Goal: Answer question/provide support: Answer question/provide support

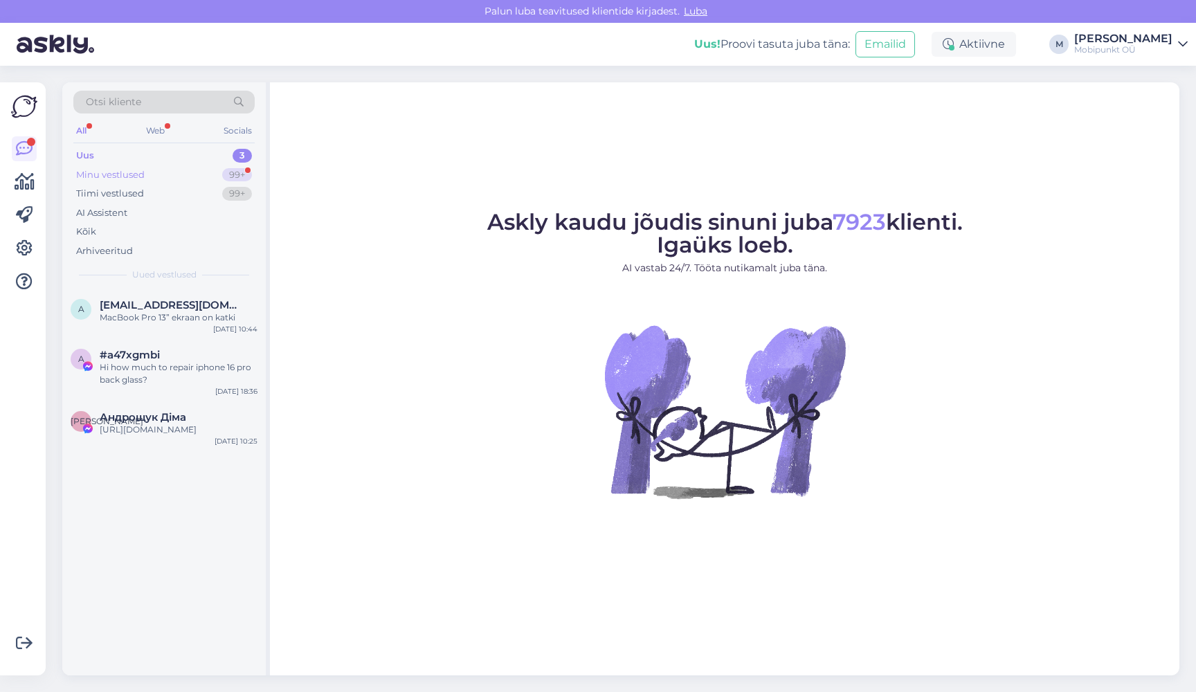
click at [152, 171] on div "Minu vestlused 99+" at bounding box center [163, 174] width 181 height 19
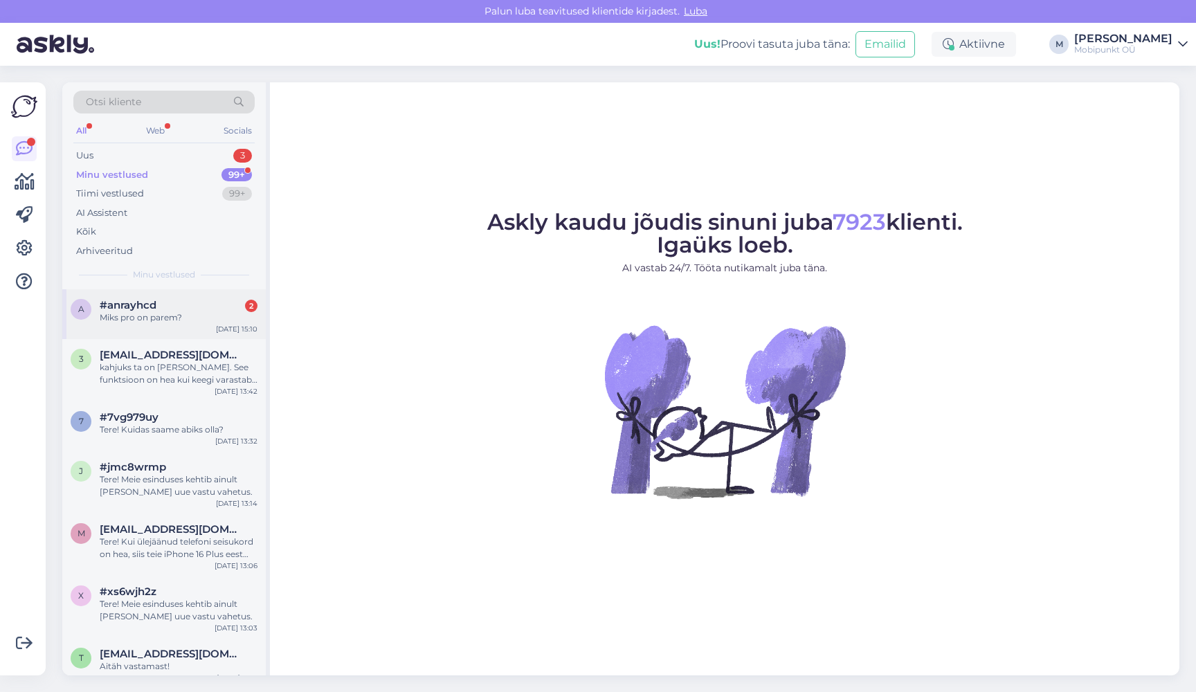
click at [166, 311] on div "Miks pro on parem?" at bounding box center [179, 317] width 158 height 12
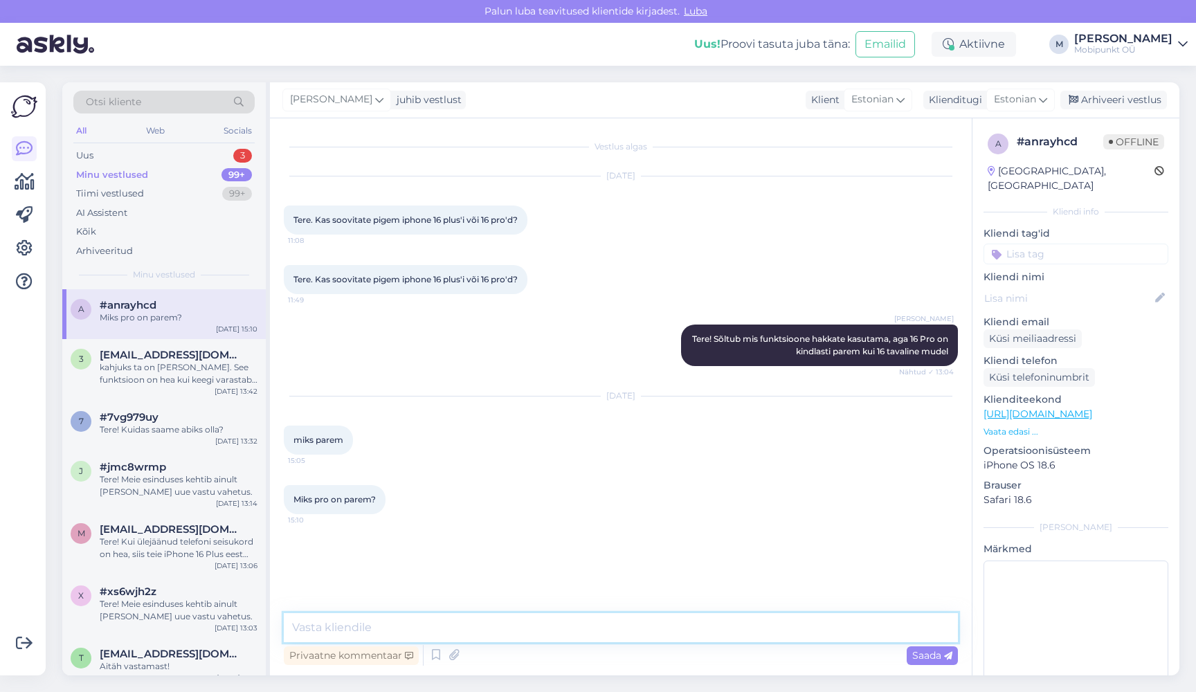
click at [374, 624] on textarea at bounding box center [621, 627] width 674 height 29
type textarea "ekraan 120Ghz, [PERSON_NAME] kaamerat mis teevad pilte paremini, titaniumist ko…"
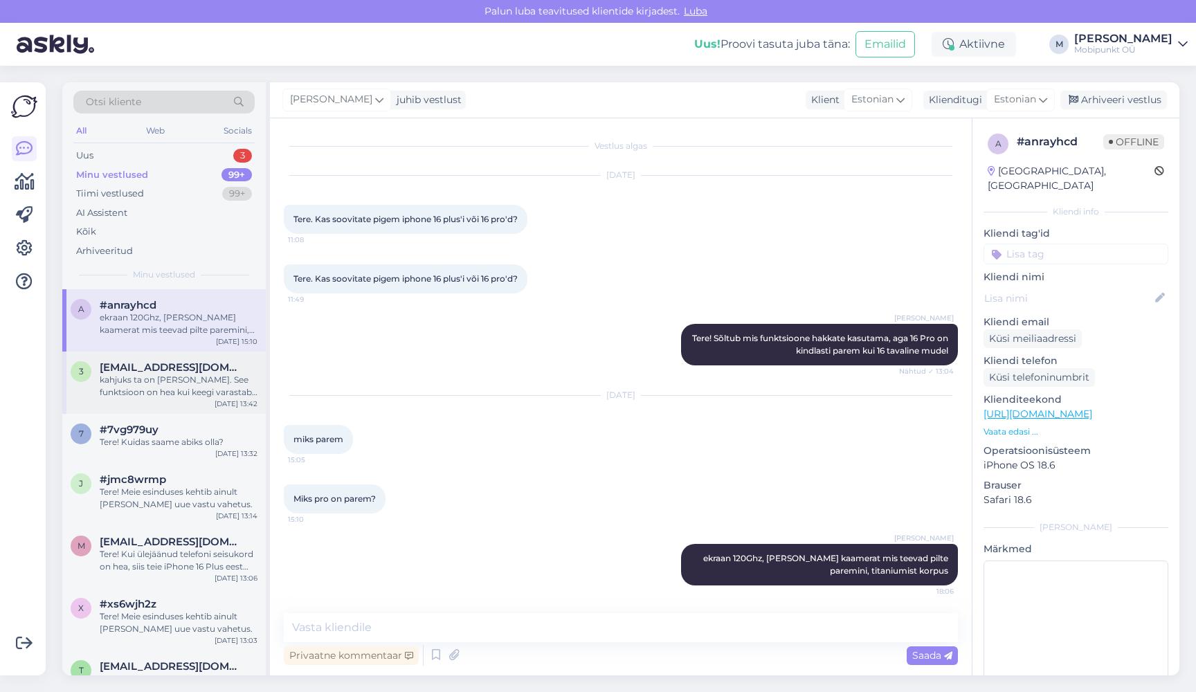
click at [138, 389] on div "kahjuks ta on [PERSON_NAME]. See funktsioon on hea kui keegi varastab telefoni …" at bounding box center [179, 386] width 158 height 25
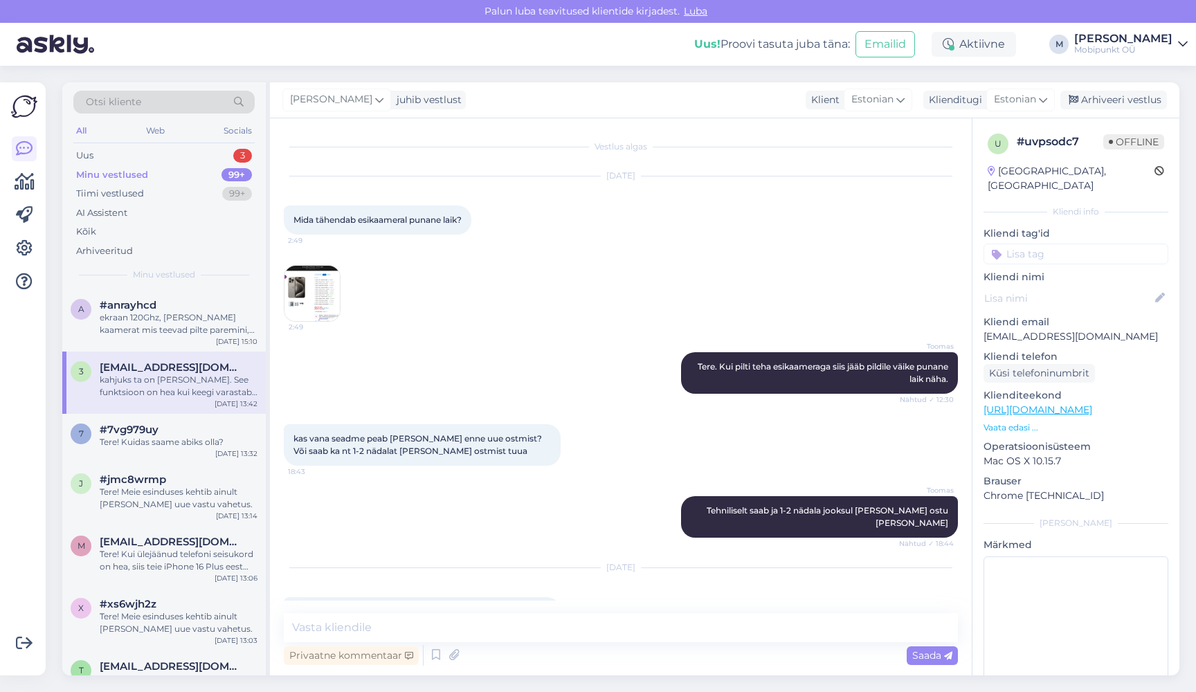
scroll to position [1847, 0]
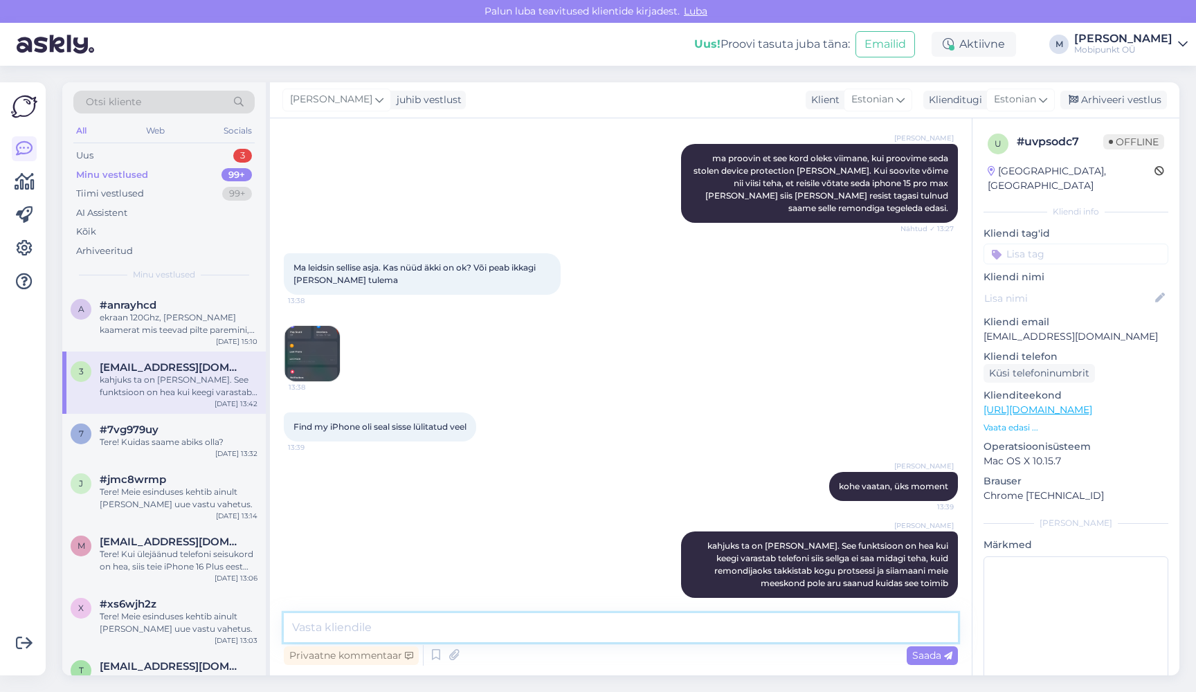
click at [403, 624] on textarea at bounding box center [621, 627] width 674 height 29
type textarea "Tere"
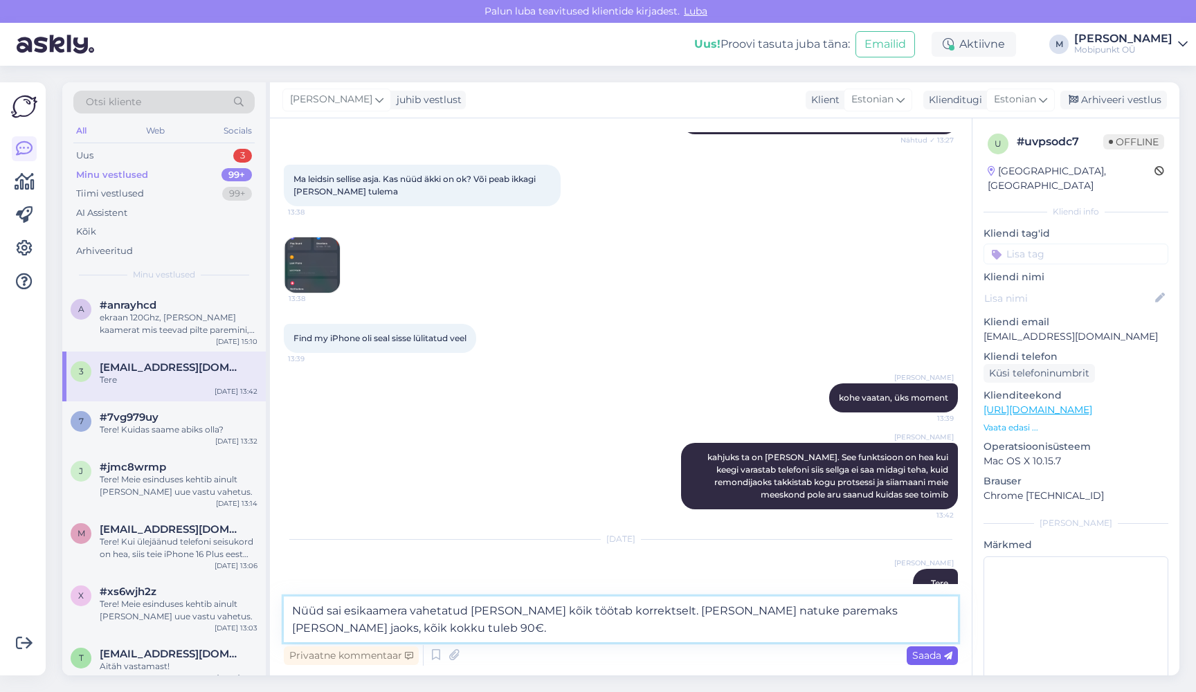
type textarea "Nüüd sai esikaamera vahetatud [PERSON_NAME] kõik töötab korrektselt. [PERSON_NA…"
click at [928, 657] on span "Saada" at bounding box center [932, 655] width 40 height 12
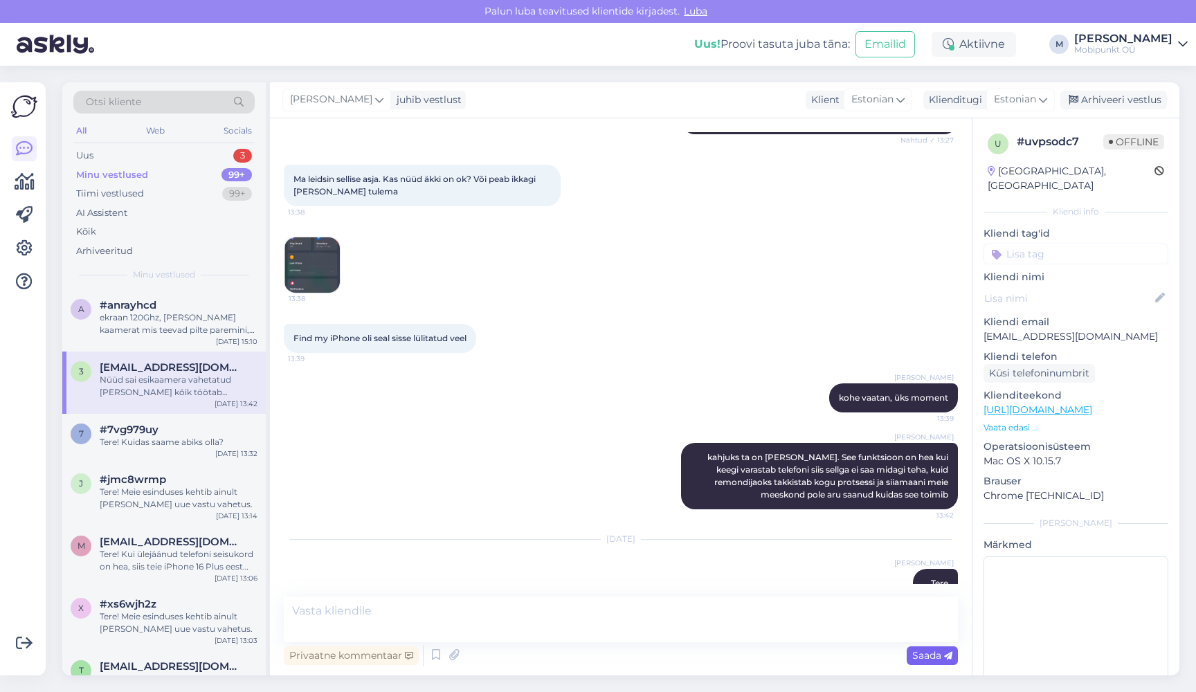
scroll to position [2020, 0]
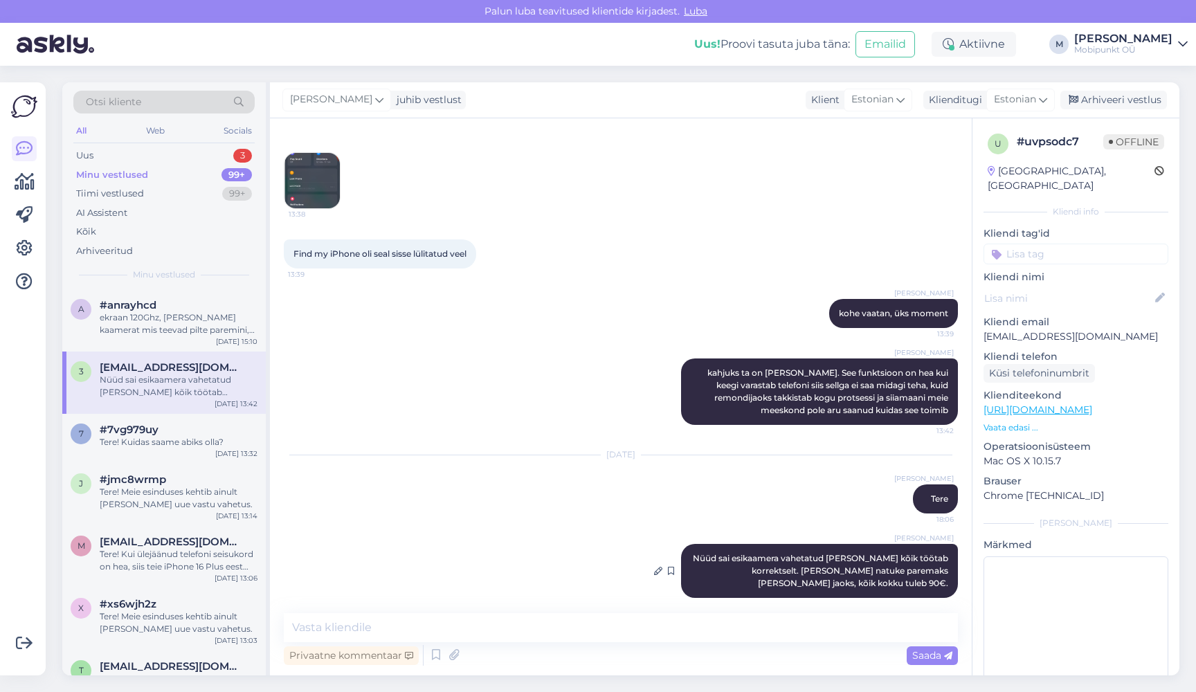
click at [939, 571] on div "[PERSON_NAME] Nüüd sai esikaamera vahetatud [PERSON_NAME] kõik töötab korrektse…" at bounding box center [819, 571] width 277 height 54
